Goal: Check status: Check status

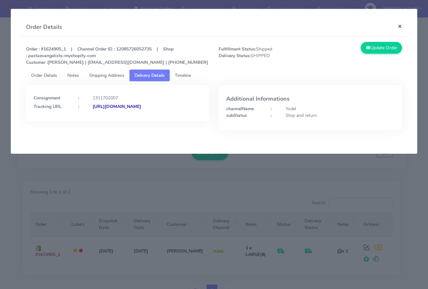
click at [402, 27] on button "×" at bounding box center [400, 26] width 14 height 17
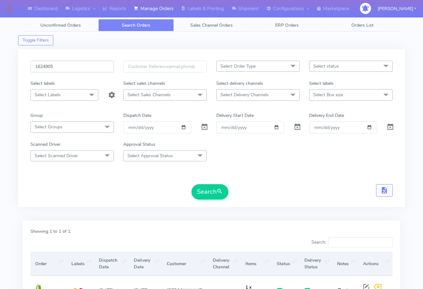
click at [69, 61] on input "1624905" at bounding box center [71, 67] width 83 height 12
paste input "559"
type input "1625595"
click at [210, 192] on button "Search" at bounding box center [210, 191] width 37 height 15
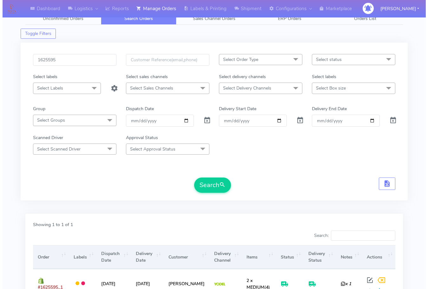
scroll to position [70, 0]
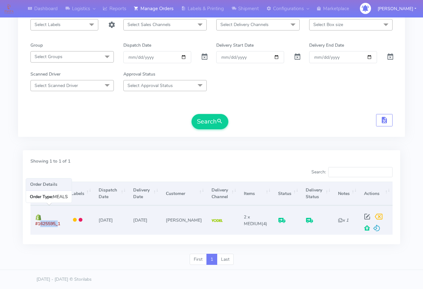
drag, startPoint x: 57, startPoint y: 224, endPoint x: 38, endPoint y: 223, distance: 18.7
click at [38, 223] on span "#1625595_1" at bounding box center [47, 224] width 25 height 6
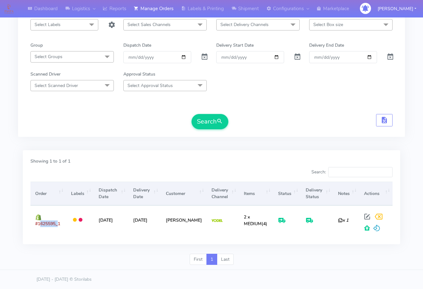
copy span "1625595"
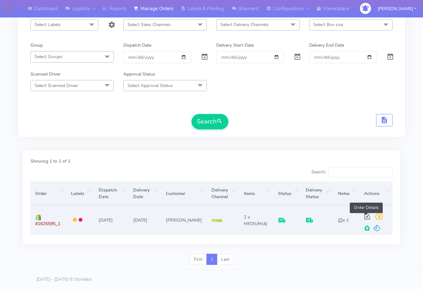
click at [366, 217] on span at bounding box center [367, 218] width 11 height 6
select select "5"
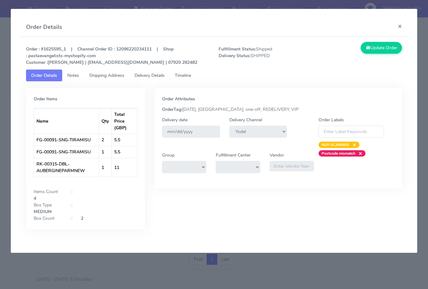
click at [111, 74] on span "Shipping Address" at bounding box center [106, 75] width 35 height 6
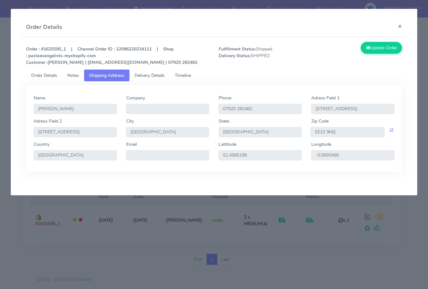
click at [151, 75] on span "Delivery Details" at bounding box center [150, 75] width 30 height 6
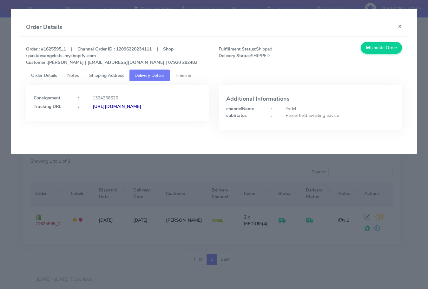
drag, startPoint x: 176, startPoint y: 122, endPoint x: 102, endPoint y: 128, distance: 73.6
click at [102, 128] on div "Consignment : 1324256626 Tracking URL : [URL][DOMAIN_NAME]" at bounding box center [117, 112] width 193 height 55
copy strong "JJD0002249960901249"
